Goal: Task Accomplishment & Management: Manage account settings

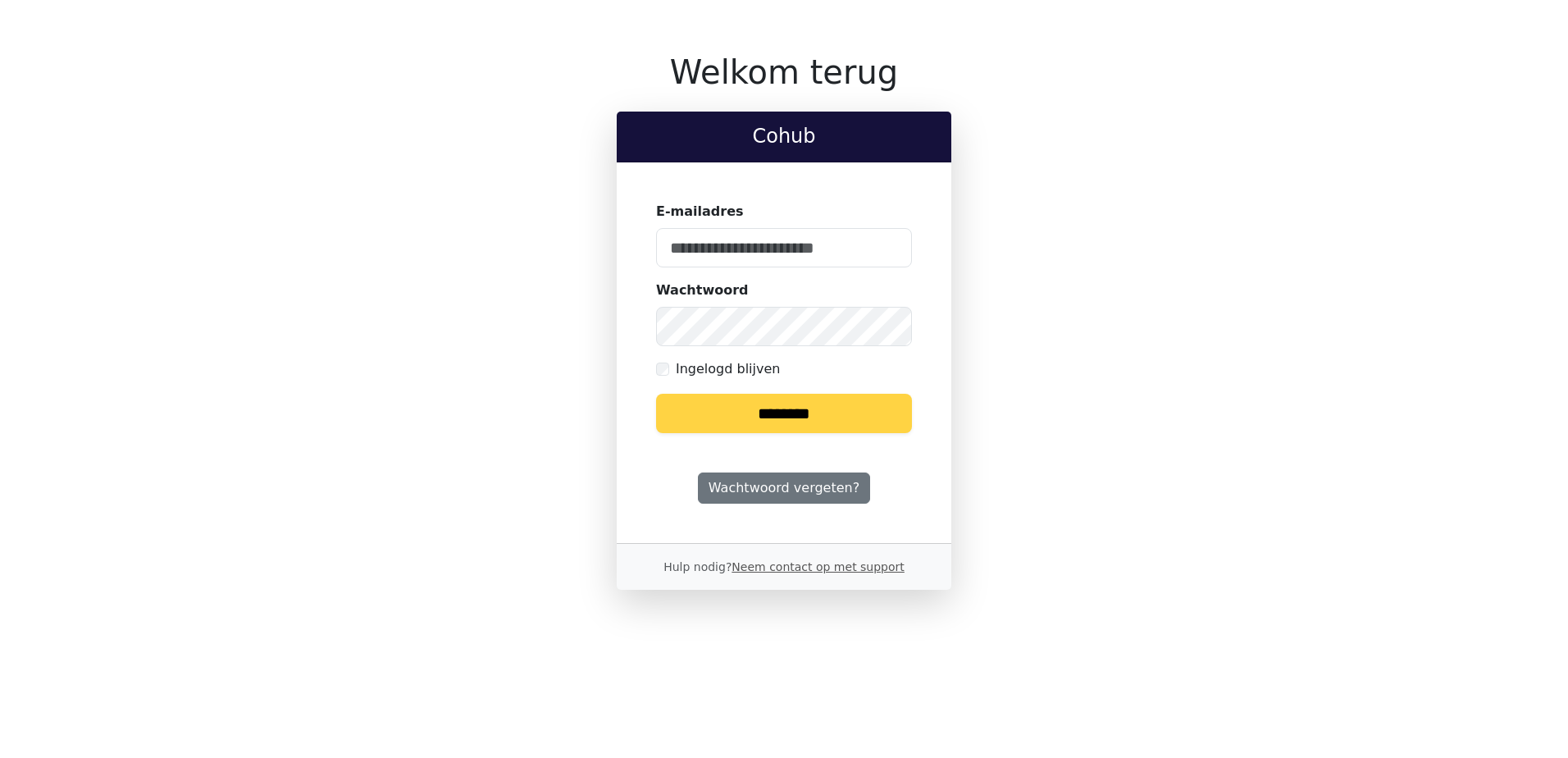
type input "**********"
click at [784, 420] on input "********" at bounding box center [784, 413] width 256 height 39
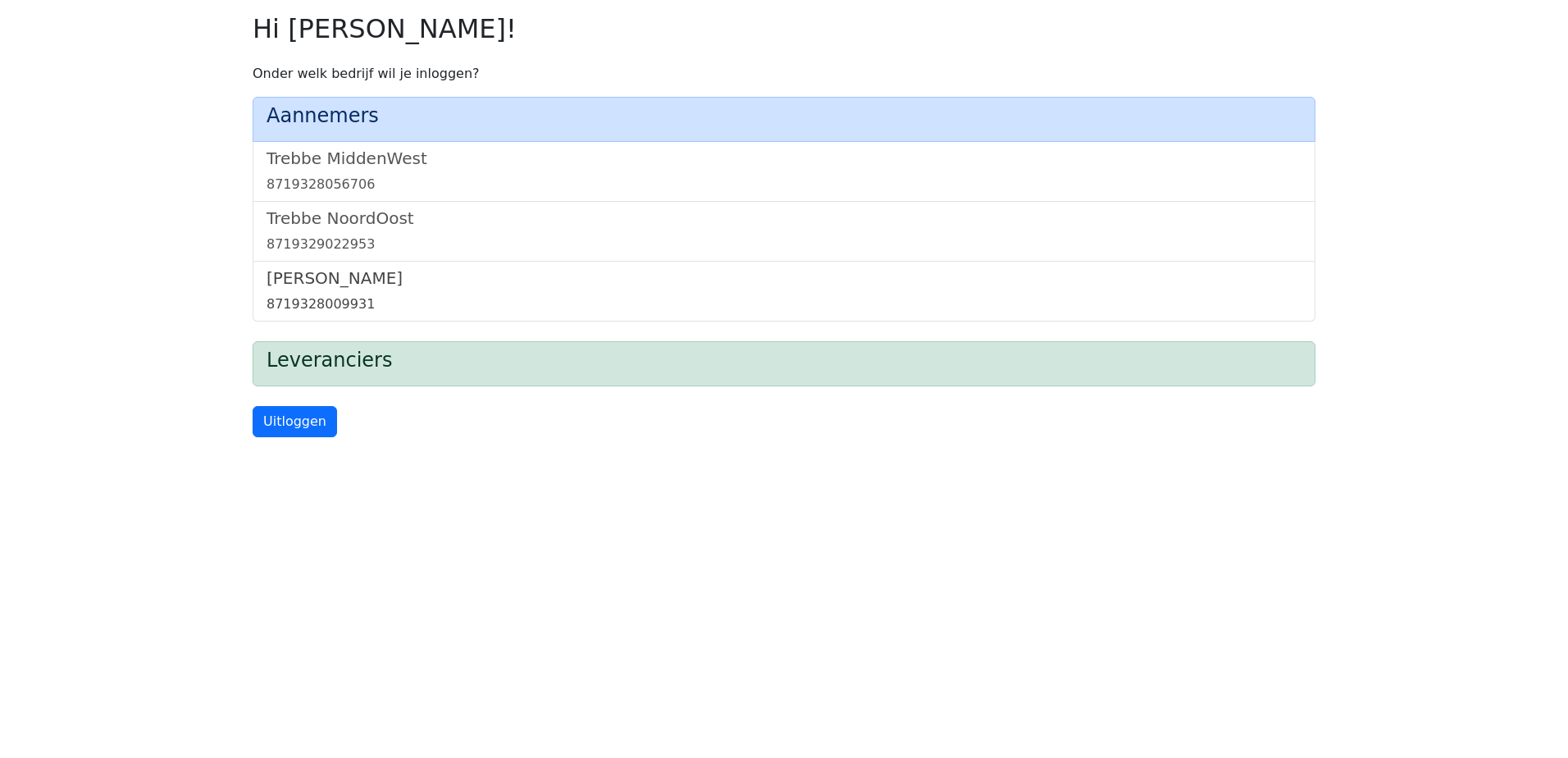
click at [327, 296] on div "8719328009931" at bounding box center [784, 304] width 1035 height 20
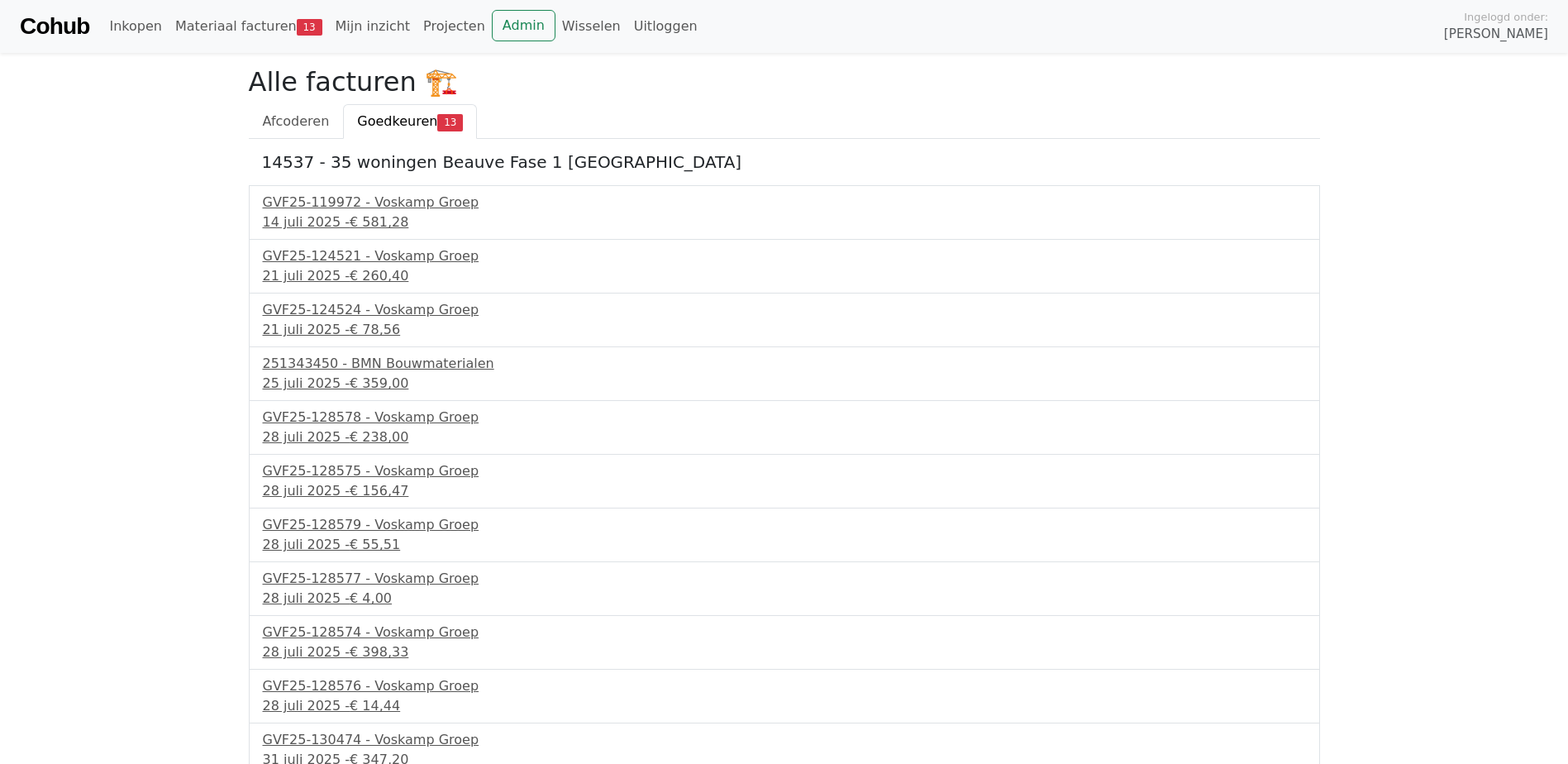
scroll to position [168, 0]
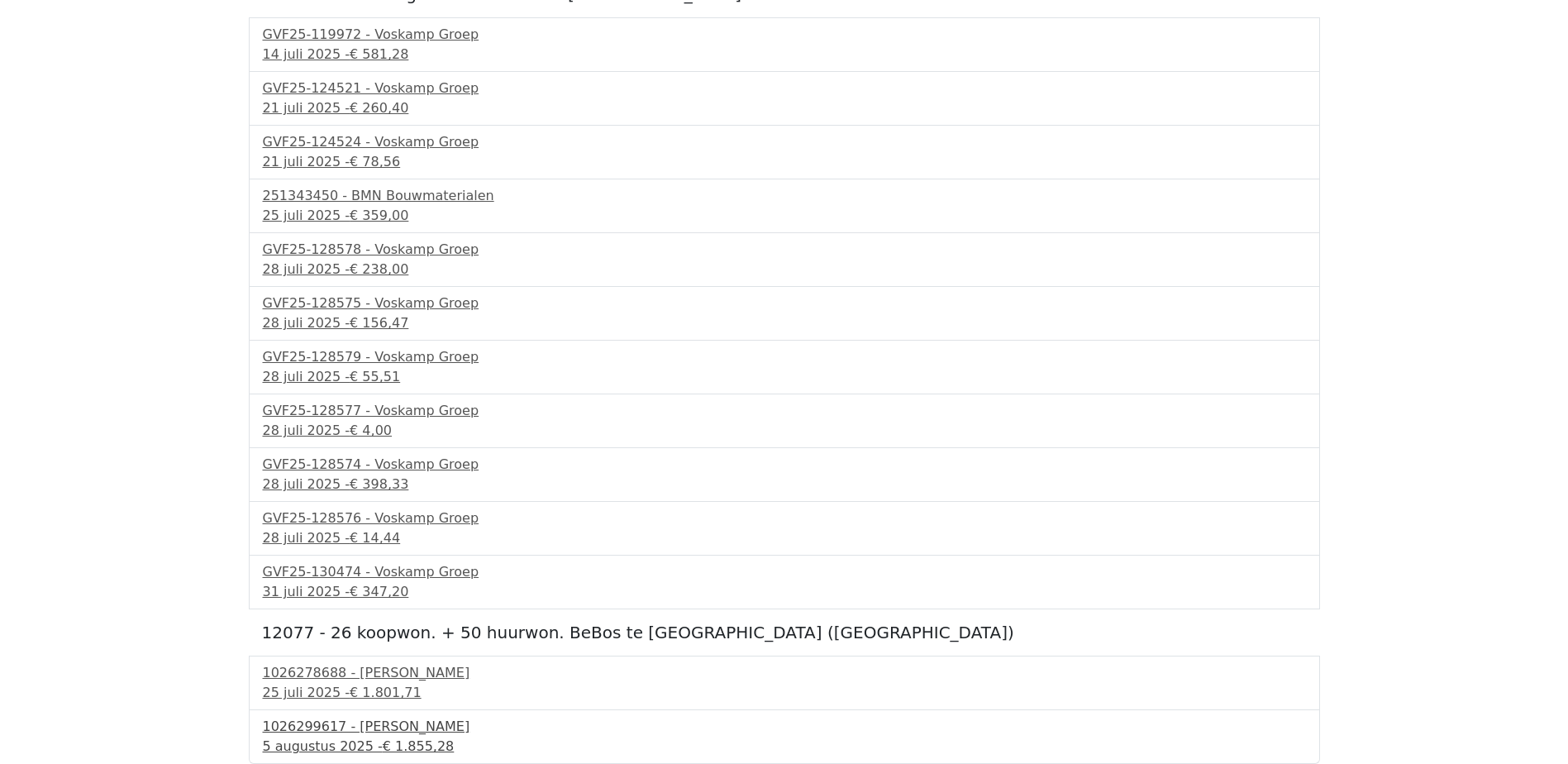
click at [374, 734] on div "1026299617 - Boels Verhuur" at bounding box center [785, 727] width 1043 height 20
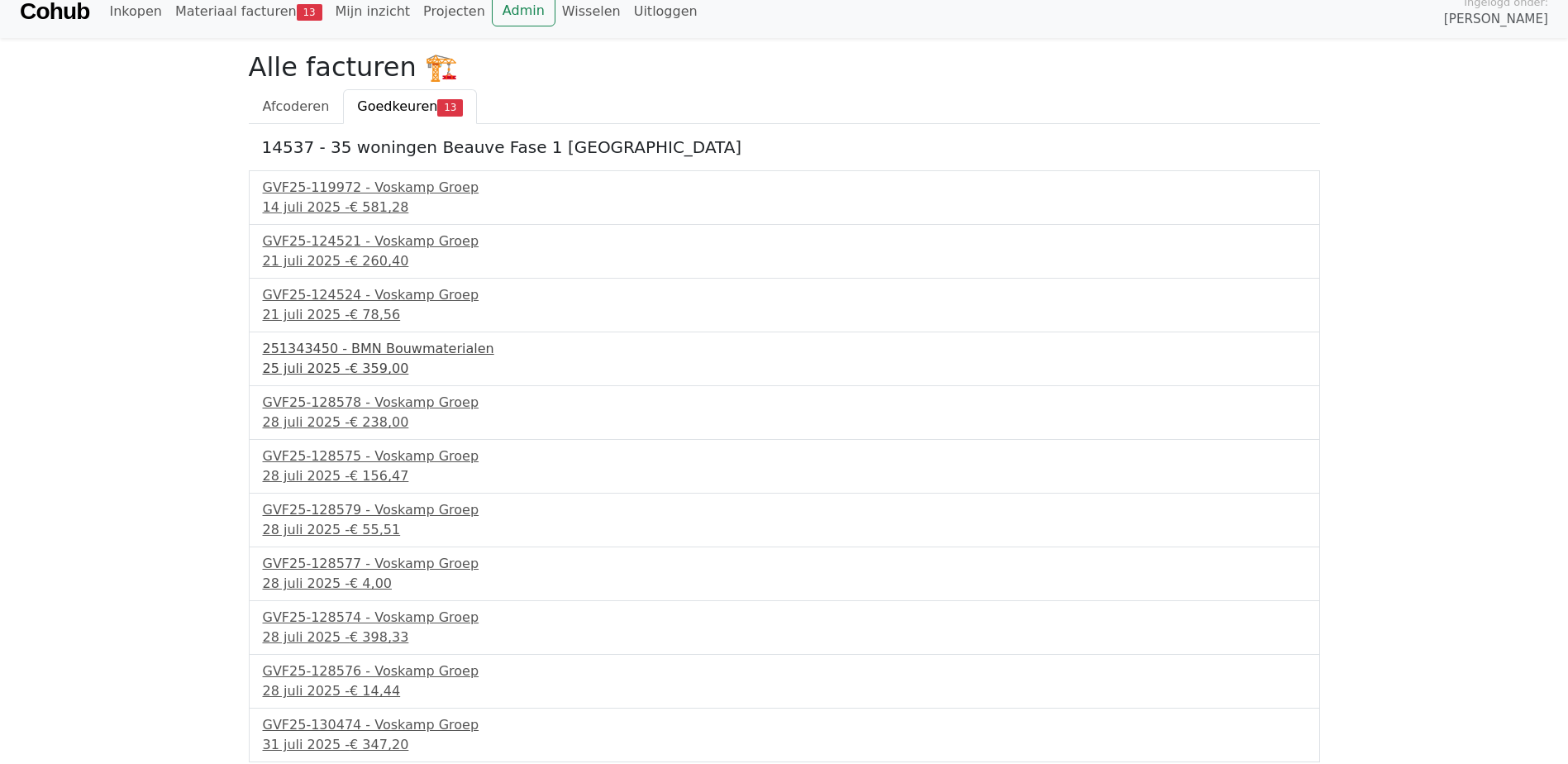
scroll to position [0, 0]
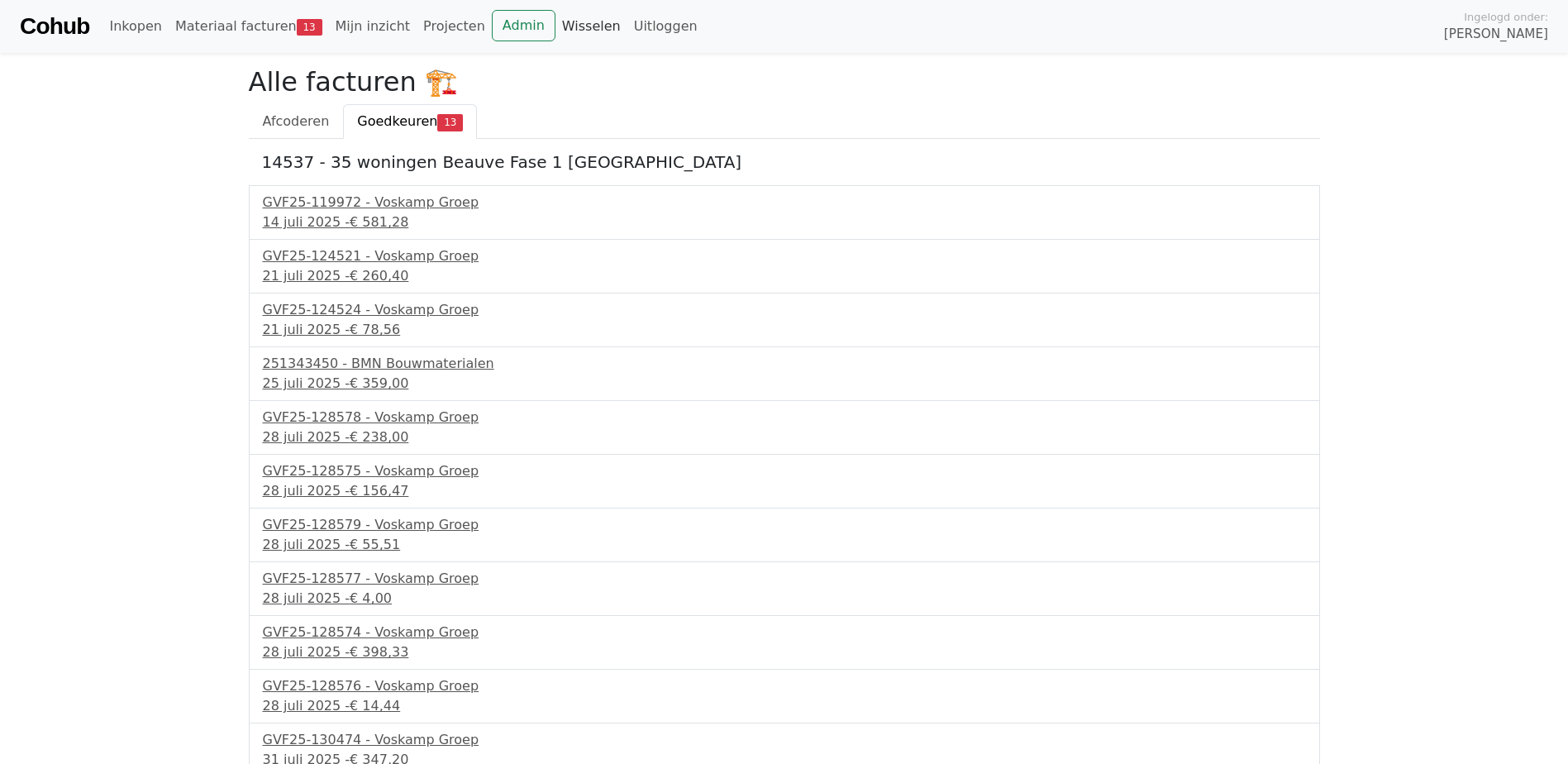
click at [556, 28] on link "Wisselen" at bounding box center [592, 27] width 72 height 33
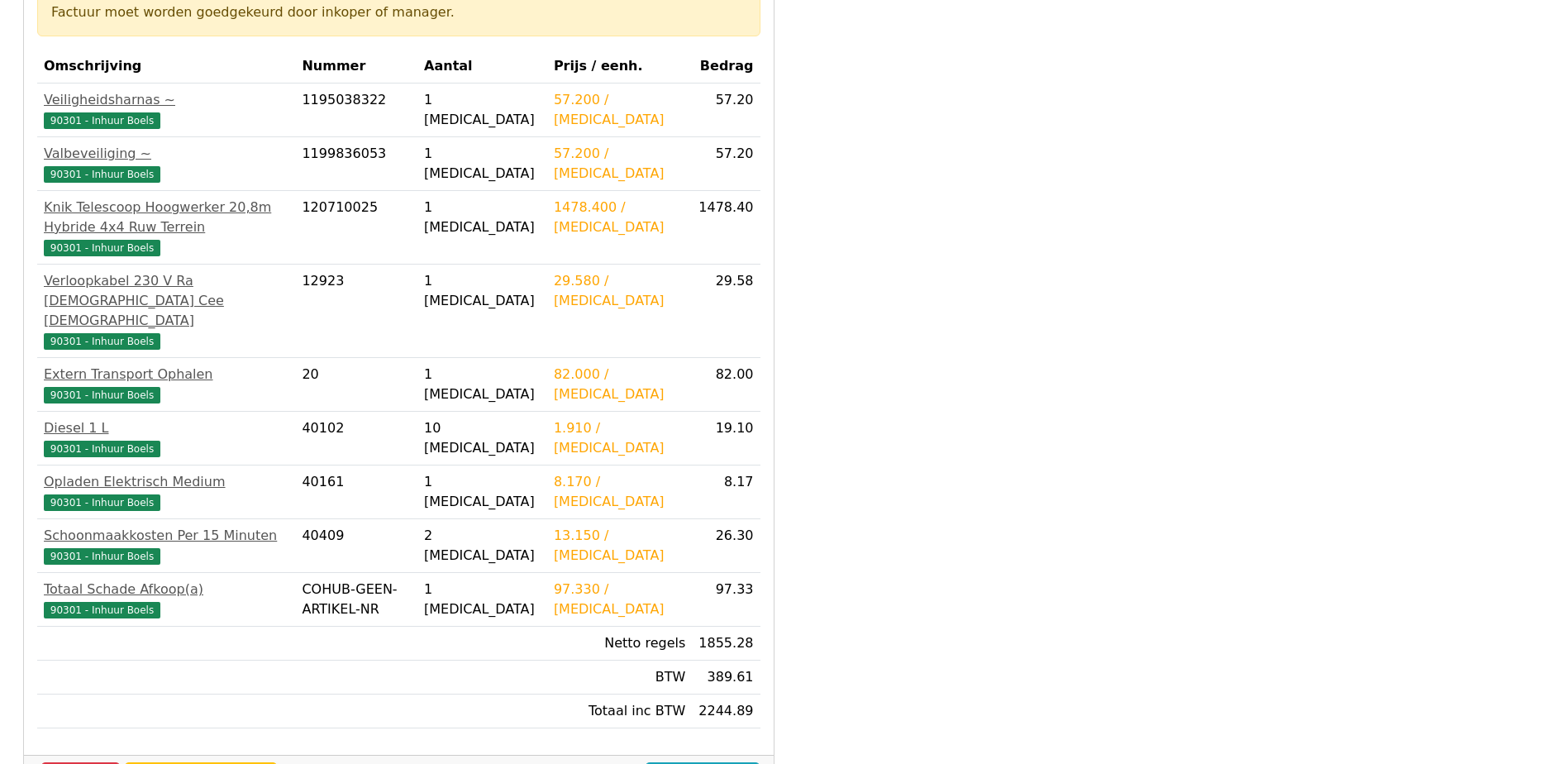
scroll to position [248, 0]
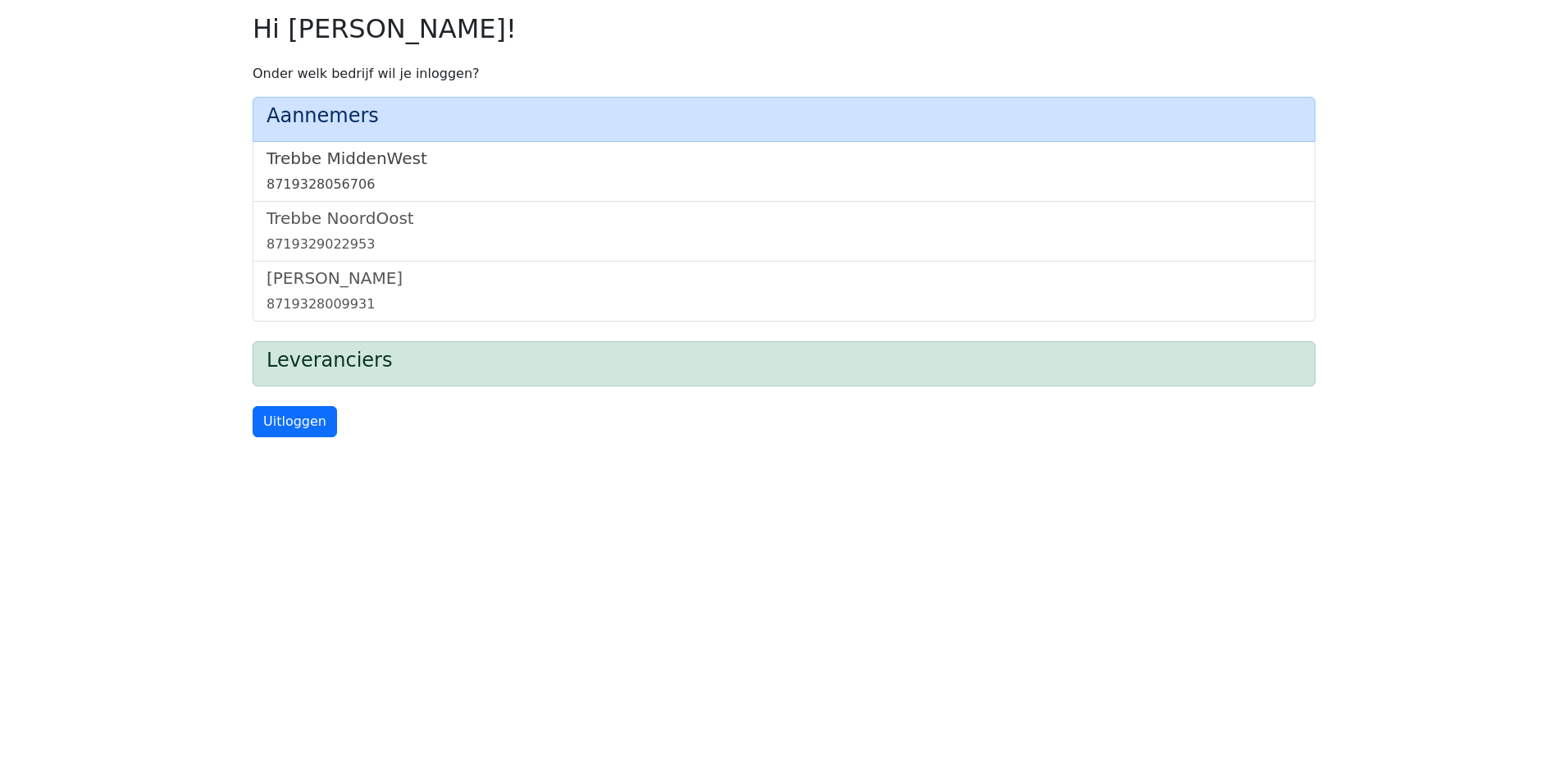
click at [376, 162] on h5 "Trebbe MiddenWest" at bounding box center [784, 158] width 1035 height 20
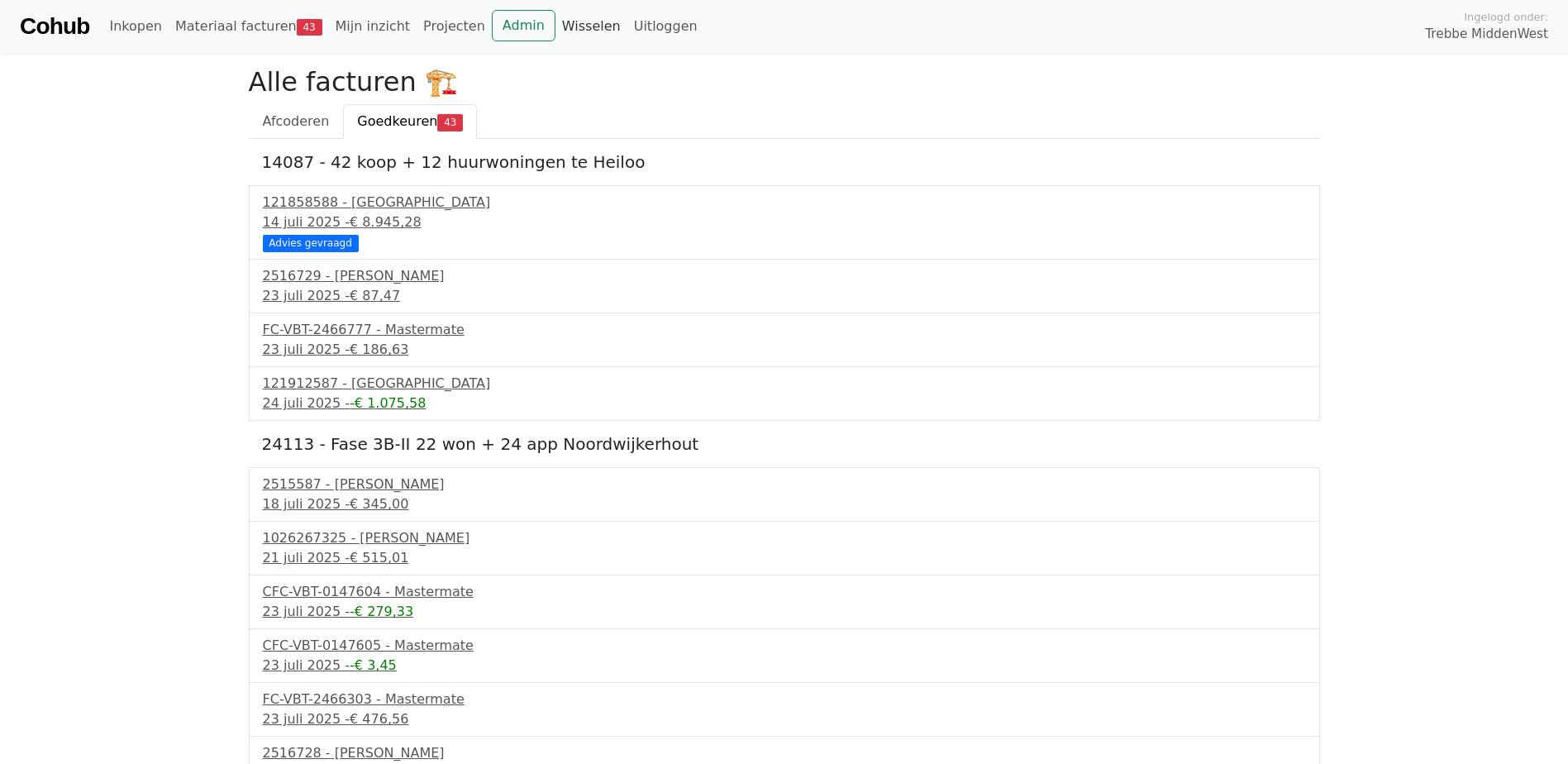
click at [556, 32] on link "Wisselen" at bounding box center [592, 27] width 72 height 33
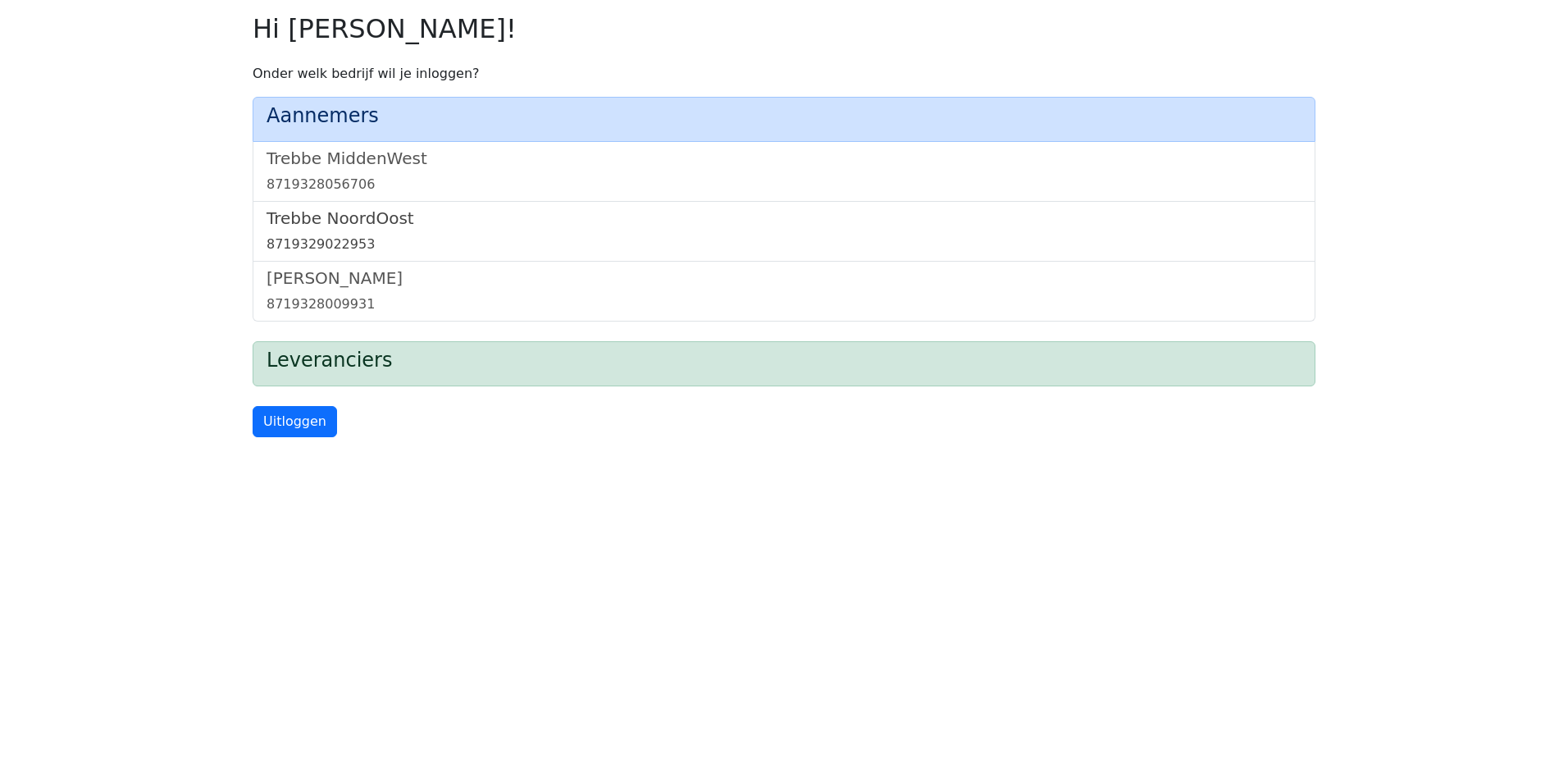
click at [376, 226] on h5 "Trebbe NoordOost" at bounding box center [784, 218] width 1035 height 20
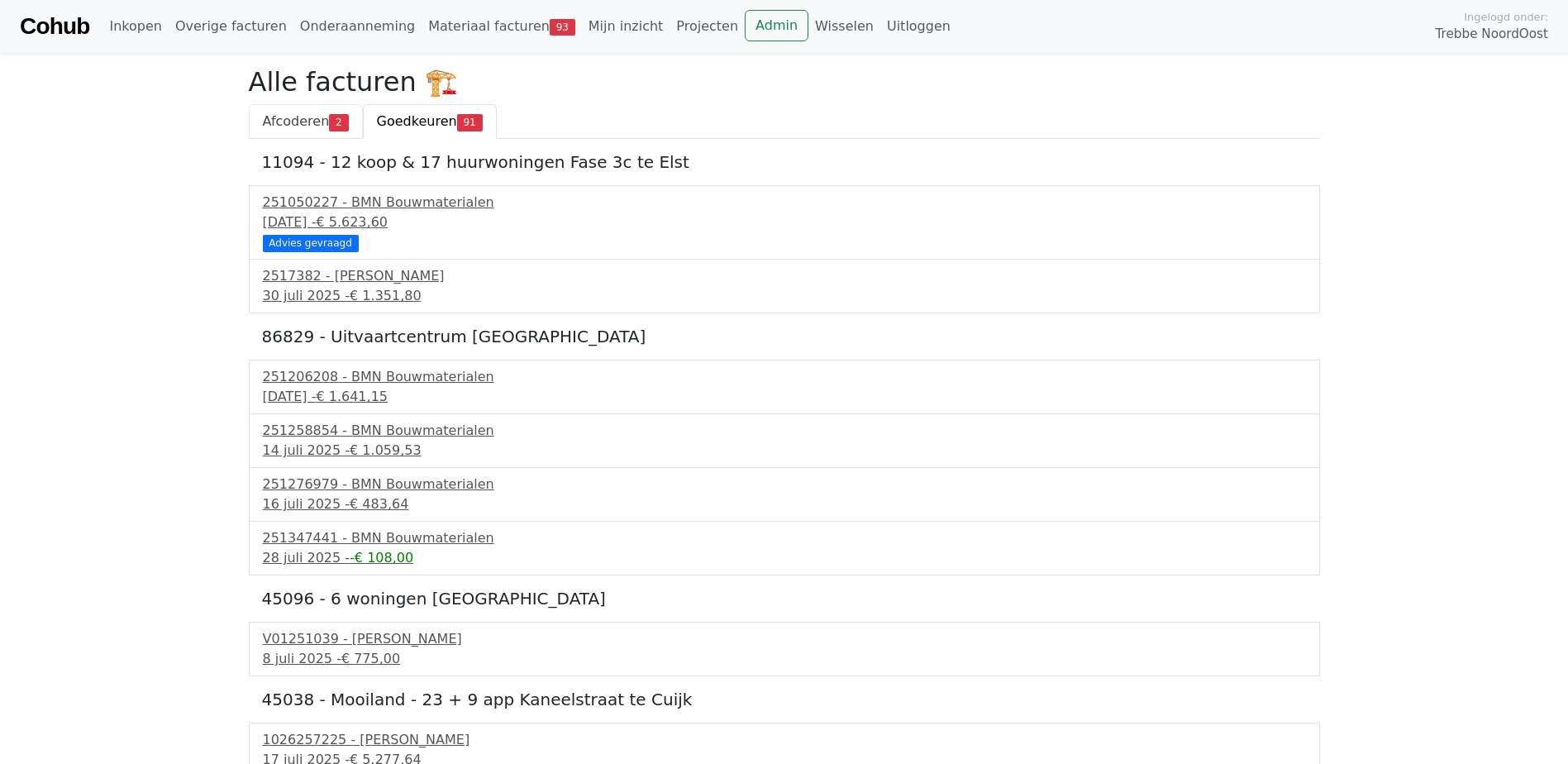
click at [298, 123] on span "Afcoderen" at bounding box center [297, 121] width 67 height 16
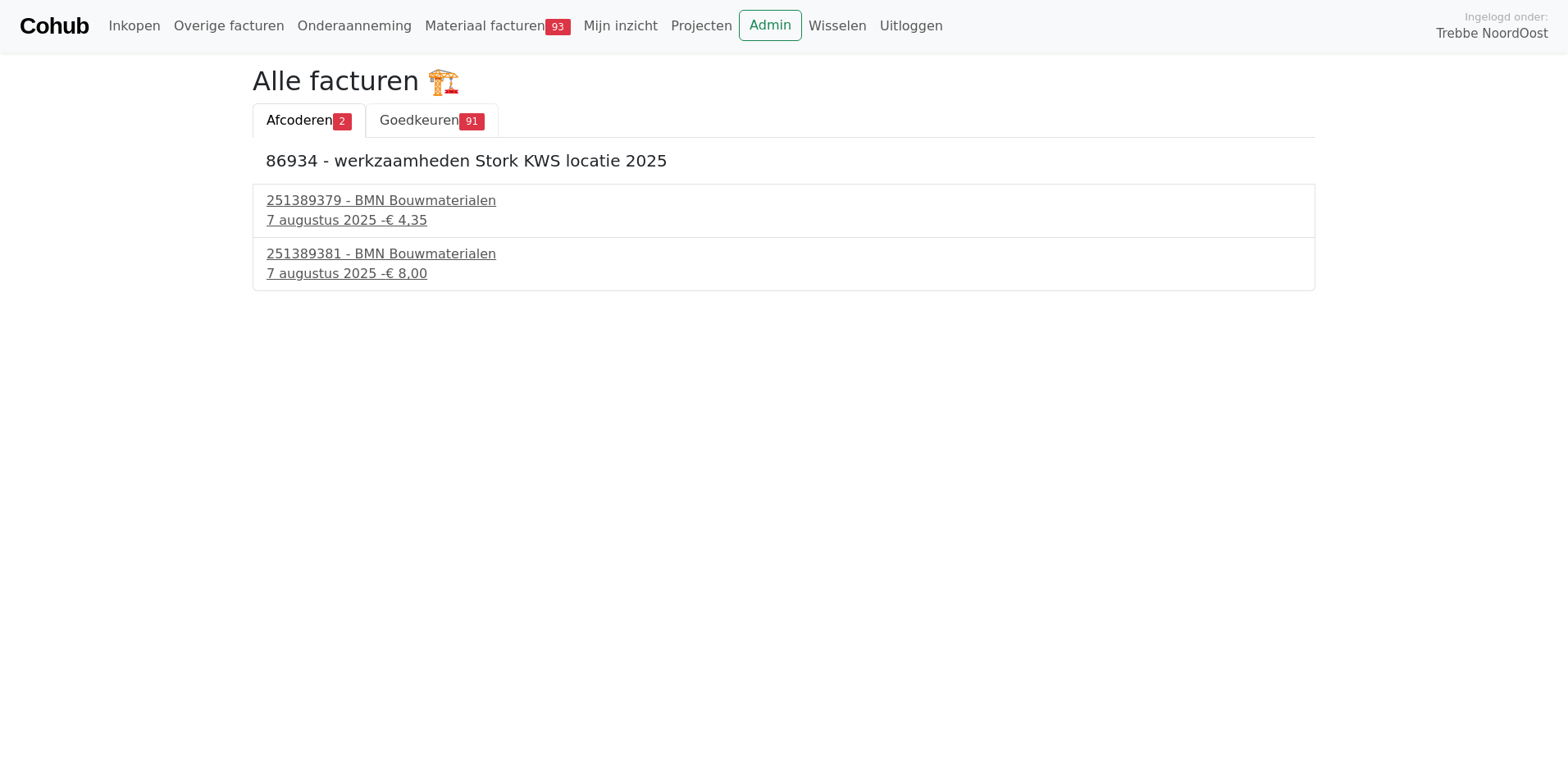
click at [426, 115] on span "Goedkeuren" at bounding box center [420, 120] width 80 height 16
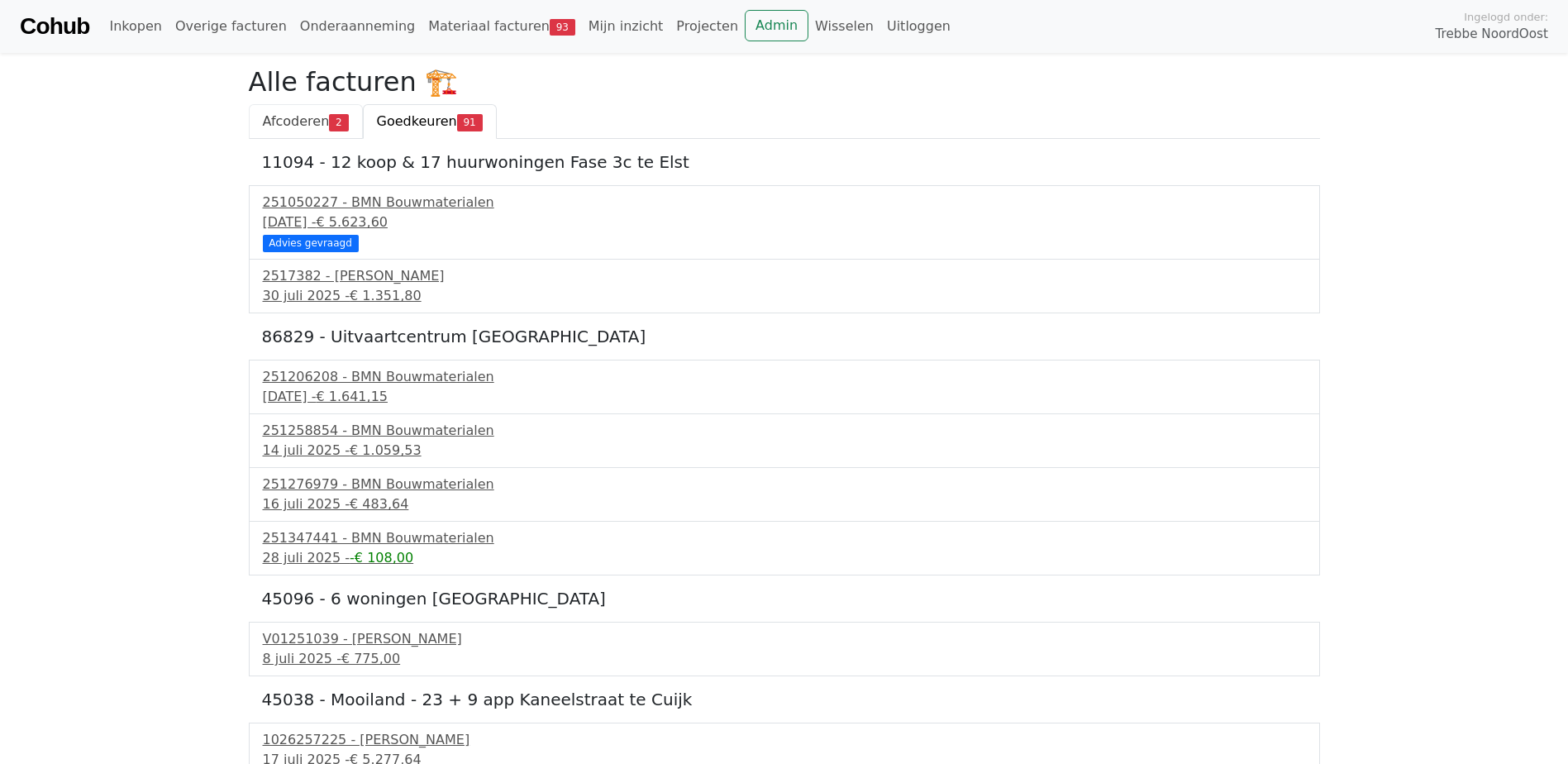
click at [333, 116] on span "2" at bounding box center [339, 123] width 19 height 17
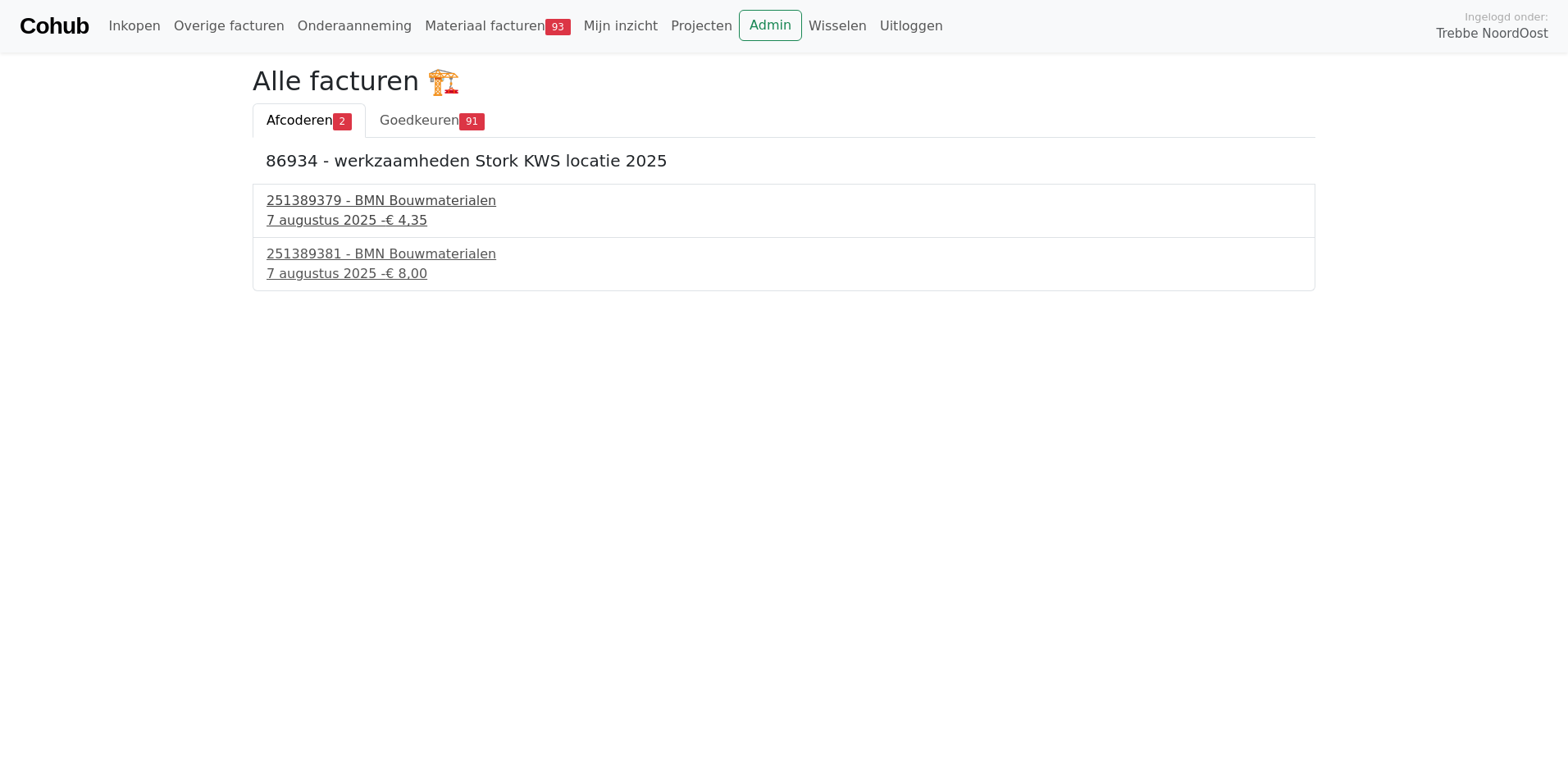
click at [386, 220] on span "€ 4,35" at bounding box center [406, 220] width 41 height 16
